Goal: Transaction & Acquisition: Register for event/course

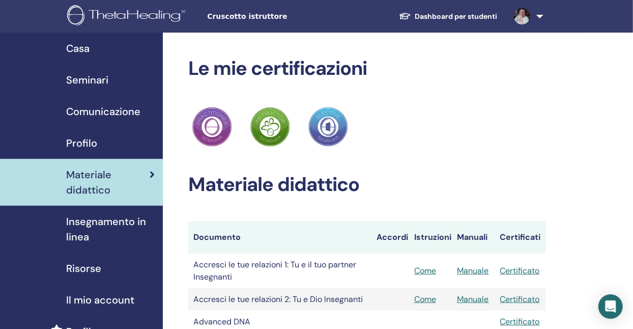
click at [84, 77] on span "Seminari" at bounding box center [87, 79] width 42 height 15
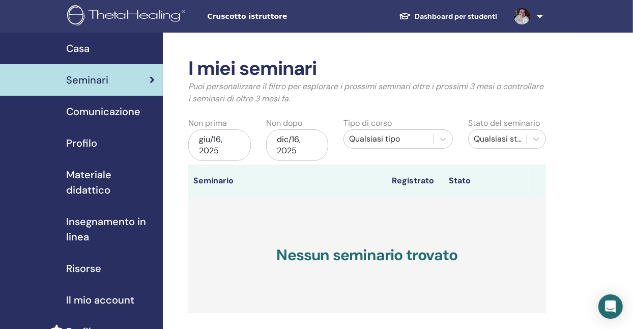
click at [463, 15] on link "Dashboard per studenti" at bounding box center [448, 16] width 115 height 19
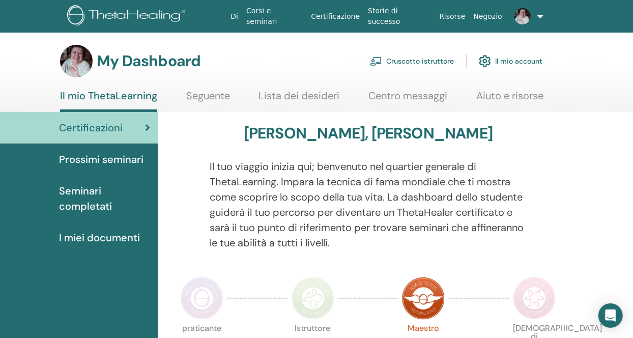
click at [296, 96] on link "Lista dei desideri" at bounding box center [299, 100] width 81 height 20
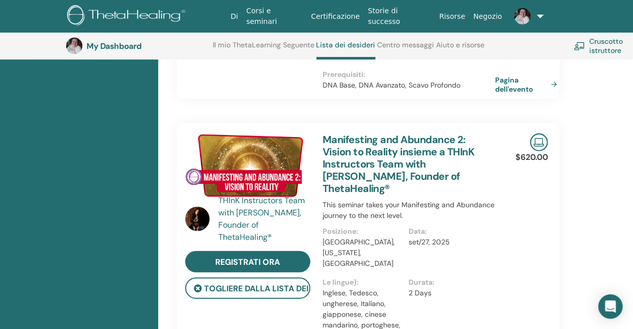
click at [385, 148] on link "Manifesting and Abundance 2: Vision to Reality insieme a THInK Instructors Team…" at bounding box center [398, 164] width 152 height 62
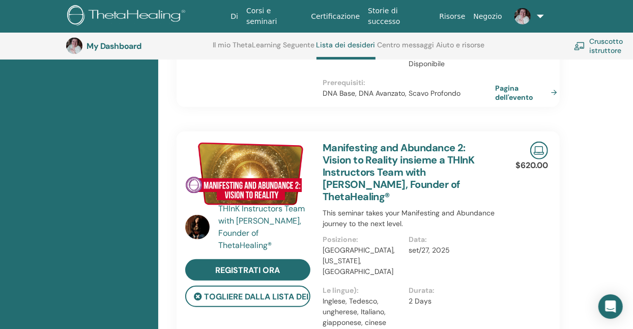
scroll to position [281, 0]
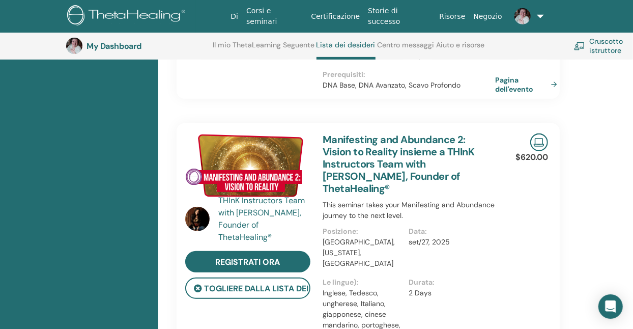
click at [365, 153] on link "Manifesting and Abundance 2: Vision to Reality insieme a THInK Instructors Team…" at bounding box center [398, 164] width 152 height 62
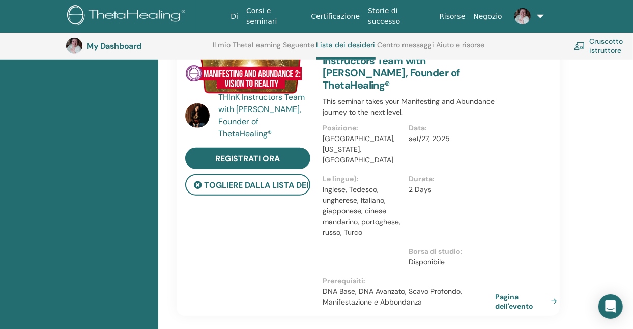
scroll to position [408, 0]
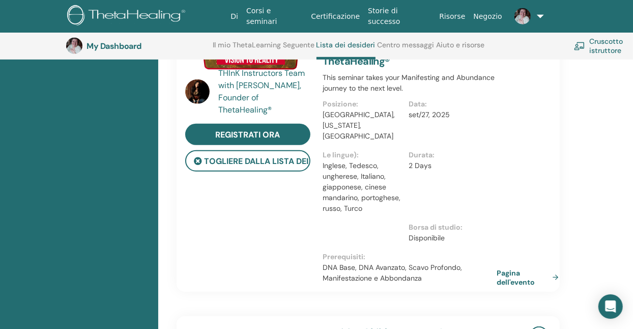
click at [507, 268] on link "Pagina dell'evento" at bounding box center [529, 277] width 66 height 18
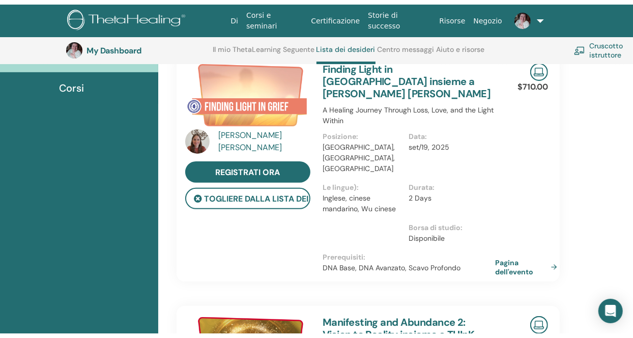
scroll to position [0, 0]
